Goal: Task Accomplishment & Management: Manage account settings

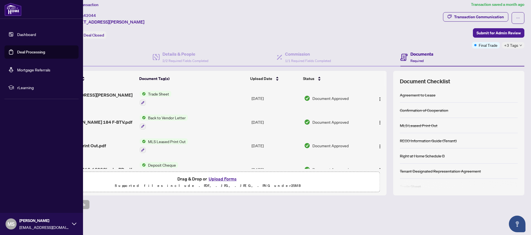
click at [17, 53] on link "Deal Processing" at bounding box center [31, 52] width 28 height 5
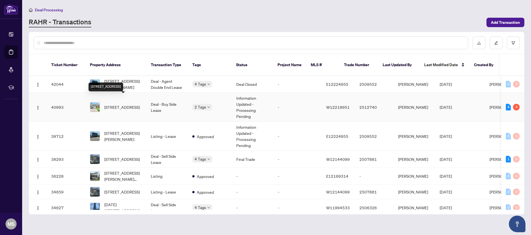
click at [122, 104] on span "[STREET_ADDRESS]" at bounding box center [121, 107] width 35 height 6
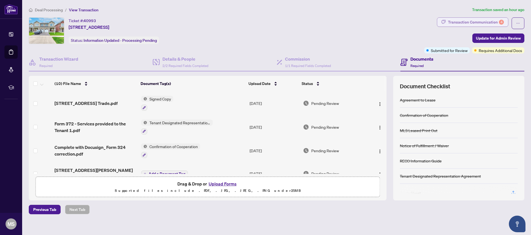
click at [469, 22] on div "Transaction Communication 4" at bounding box center [476, 22] width 56 height 9
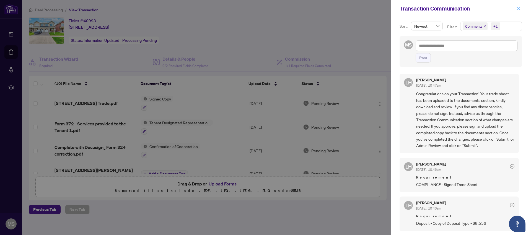
click at [519, 8] on icon "close" at bounding box center [519, 9] width 4 height 4
